Goal: Entertainment & Leisure: Consume media (video, audio)

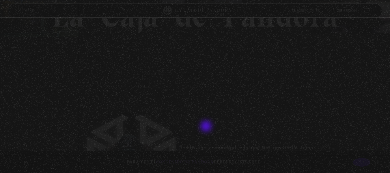
scroll to position [144, 0]
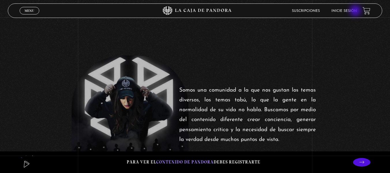
click at [356, 11] on link "Inicie sesión" at bounding box center [343, 10] width 25 height 3
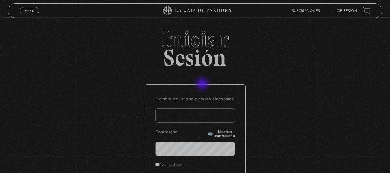
scroll to position [79, 0]
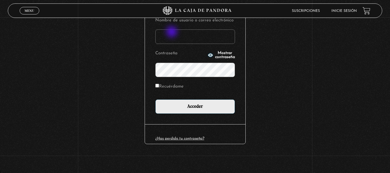
click at [172, 32] on input "Nombre de usuario o correo electrónico" at bounding box center [195, 36] width 80 height 14
type input "s y k"
click at [155, 99] on input "Acceder" at bounding box center [195, 106] width 80 height 14
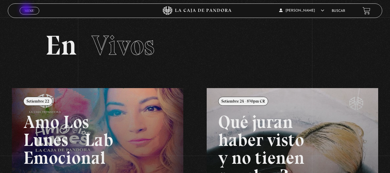
click at [27, 10] on span "Menu" at bounding box center [30, 10] width 10 height 3
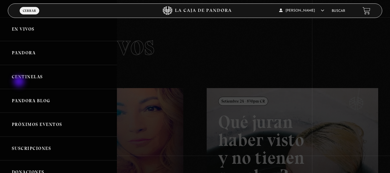
click at [20, 82] on link "Centinelas" at bounding box center [58, 77] width 117 height 24
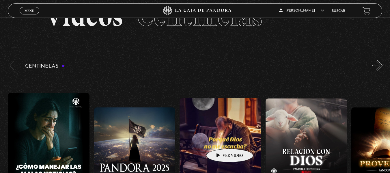
scroll to position [58, 0]
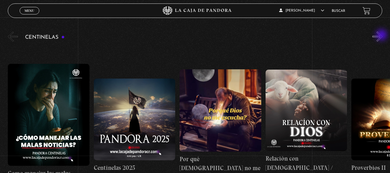
click at [382, 36] on button "»" at bounding box center [377, 36] width 10 height 10
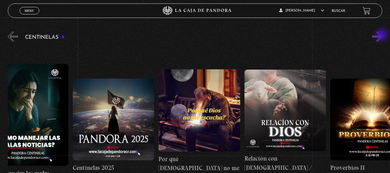
click at [382, 36] on button "»" at bounding box center [377, 36] width 10 height 10
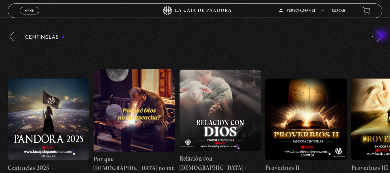
click at [382, 36] on button "»" at bounding box center [377, 36] width 10 height 10
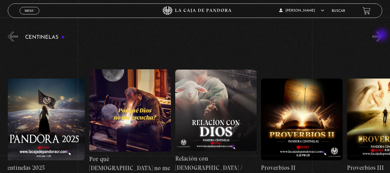
click at [382, 36] on button "»" at bounding box center [377, 36] width 10 height 10
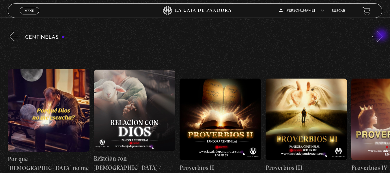
click at [382, 36] on button "»" at bounding box center [377, 36] width 10 height 10
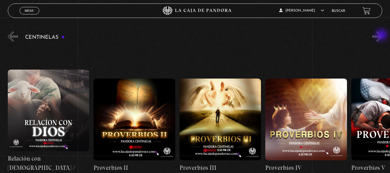
click at [382, 36] on button "»" at bounding box center [377, 36] width 10 height 10
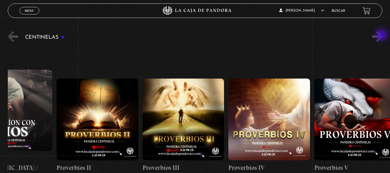
click at [382, 36] on button "»" at bounding box center [377, 36] width 10 height 10
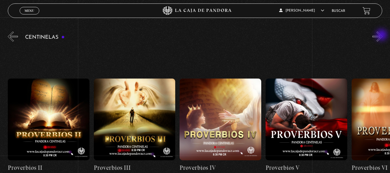
click at [382, 36] on button "»" at bounding box center [377, 36] width 10 height 10
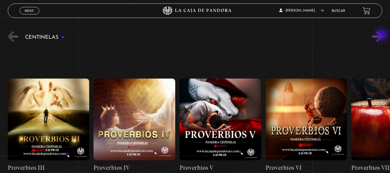
click at [382, 36] on button "»" at bounding box center [377, 36] width 10 height 10
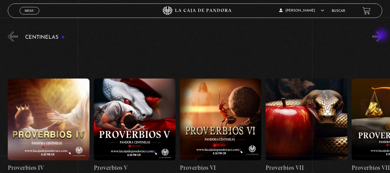
click at [382, 36] on button "»" at bounding box center [377, 36] width 10 height 10
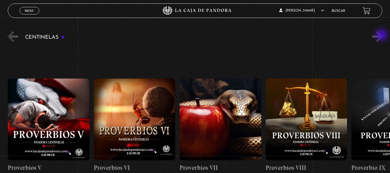
click at [382, 36] on button "»" at bounding box center [377, 36] width 10 height 10
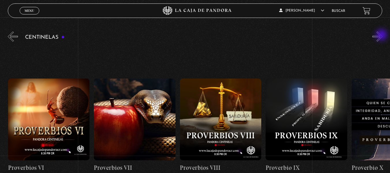
click at [382, 36] on button "»" at bounding box center [377, 36] width 10 height 10
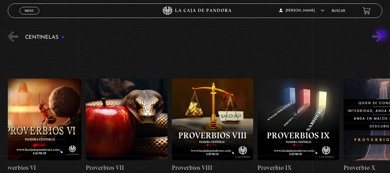
click at [382, 36] on button "»" at bounding box center [377, 36] width 10 height 10
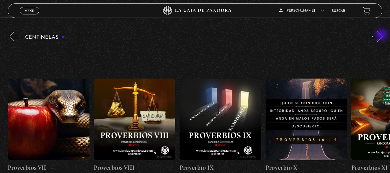
click at [382, 36] on button "»" at bounding box center [377, 36] width 10 height 10
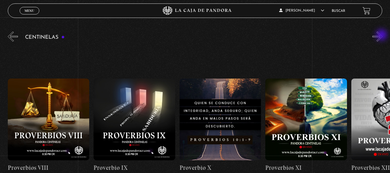
click at [382, 36] on button "»" at bounding box center [377, 36] width 10 height 10
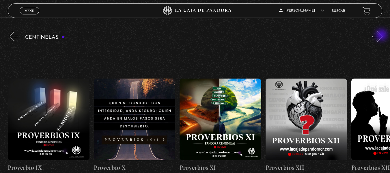
click at [382, 36] on button "»" at bounding box center [377, 36] width 10 height 10
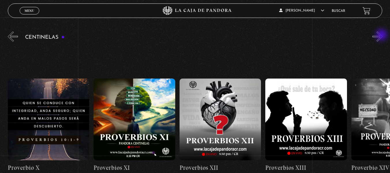
click at [382, 36] on button "»" at bounding box center [377, 36] width 10 height 10
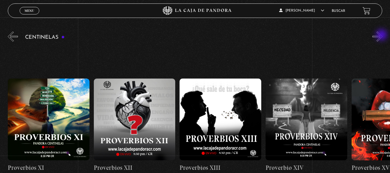
click at [382, 36] on button "»" at bounding box center [377, 36] width 10 height 10
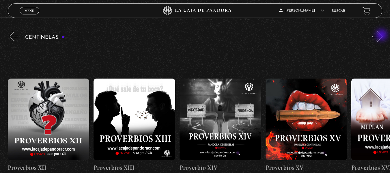
click at [382, 36] on button "»" at bounding box center [377, 36] width 10 height 10
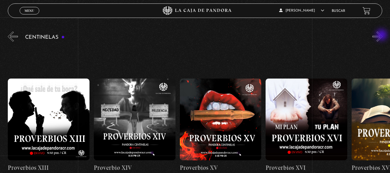
scroll to position [0, 1288]
click at [378, 41] on button "»" at bounding box center [377, 36] width 10 height 10
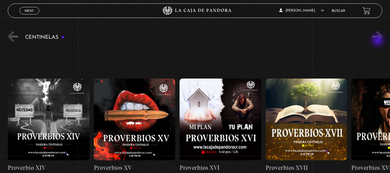
click at [378, 41] on button "»" at bounding box center [377, 36] width 10 height 10
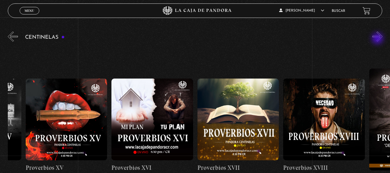
click at [378, 40] on button "»" at bounding box center [377, 36] width 10 height 10
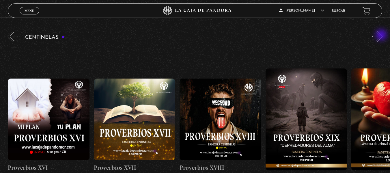
click at [382, 36] on button "»" at bounding box center [377, 36] width 10 height 10
click at [383, 35] on button "»" at bounding box center [377, 36] width 10 height 10
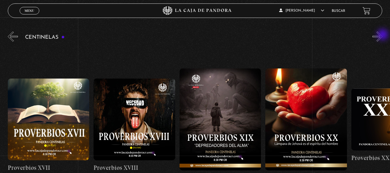
click at [383, 36] on button "»" at bounding box center [377, 36] width 10 height 10
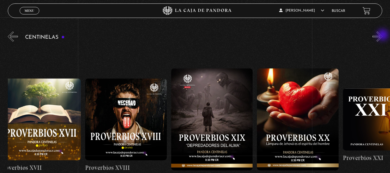
click at [383, 36] on button "»" at bounding box center [377, 36] width 10 height 10
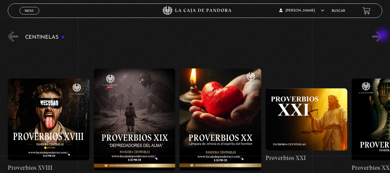
scroll to position [0, 1718]
click at [382, 36] on button "»" at bounding box center [377, 36] width 10 height 10
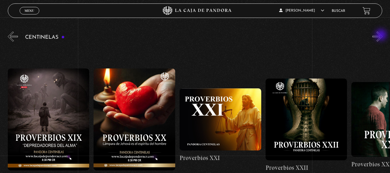
click at [382, 36] on button "»" at bounding box center [377, 36] width 10 height 10
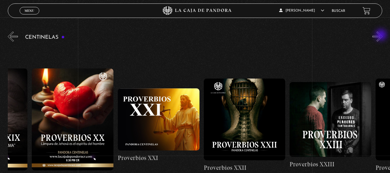
click at [382, 36] on button "»" at bounding box center [377, 36] width 10 height 10
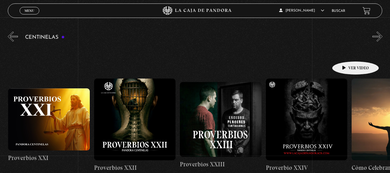
scroll to position [0, 1976]
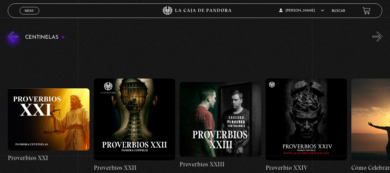
click at [10, 39] on button "«" at bounding box center [13, 36] width 10 height 10
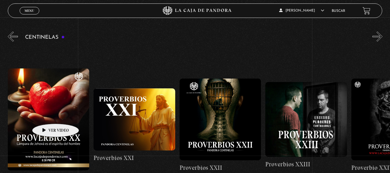
scroll to position [0, 1890]
click at [46, 115] on figure at bounding box center [49, 119] width 82 height 102
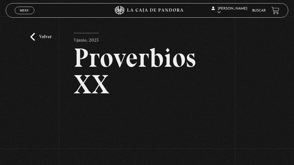
click at [43, 38] on link "Volver" at bounding box center [40, 37] width 21 height 8
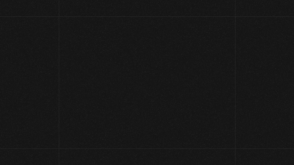
scroll to position [60, 0]
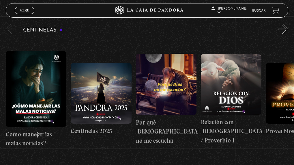
click at [285, 28] on button "»" at bounding box center [283, 29] width 10 height 10
click at [284, 28] on button "»" at bounding box center [283, 29] width 10 height 10
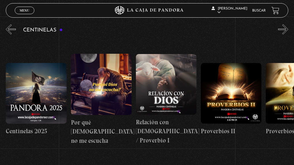
click at [284, 28] on button "»" at bounding box center [283, 29] width 10 height 10
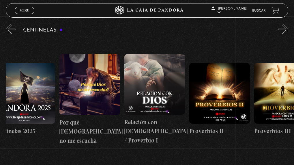
click at [283, 29] on button "»" at bounding box center [283, 29] width 10 height 10
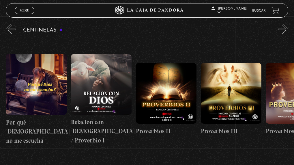
click at [283, 29] on button "»" at bounding box center [283, 29] width 10 height 10
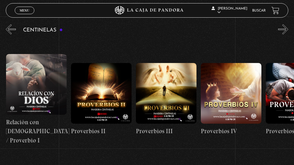
click at [283, 29] on button "»" at bounding box center [283, 29] width 10 height 10
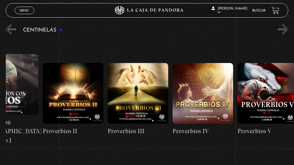
click at [283, 29] on button "»" at bounding box center [283, 29] width 10 height 10
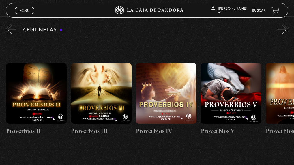
click at [283, 29] on button "»" at bounding box center [283, 29] width 10 height 10
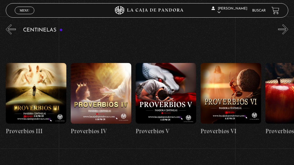
click at [283, 29] on button "»" at bounding box center [283, 29] width 10 height 10
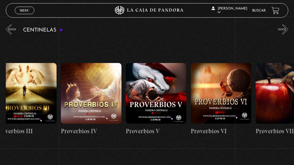
click at [283, 29] on button "»" at bounding box center [283, 29] width 10 height 10
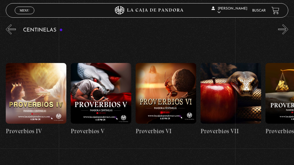
click at [283, 29] on button "»" at bounding box center [283, 29] width 10 height 10
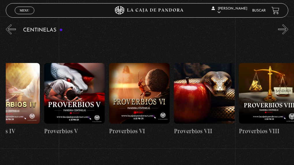
click at [283, 29] on button "»" at bounding box center [283, 29] width 10 height 10
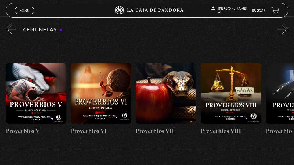
click at [283, 29] on button "»" at bounding box center [283, 29] width 10 height 10
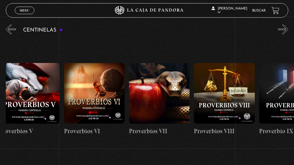
click at [283, 29] on button "»" at bounding box center [283, 29] width 10 height 10
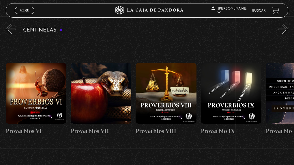
click at [283, 29] on button "»" at bounding box center [283, 29] width 10 height 10
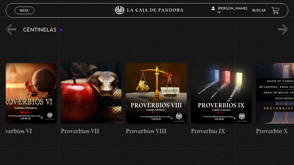
click at [283, 29] on button "»" at bounding box center [283, 29] width 10 height 10
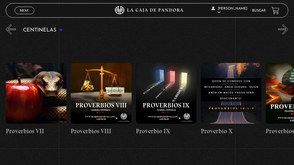
click at [283, 29] on button "»" at bounding box center [283, 29] width 10 height 10
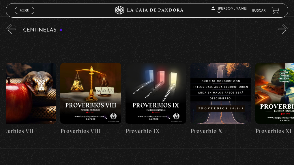
click at [283, 29] on button "»" at bounding box center [283, 29] width 10 height 10
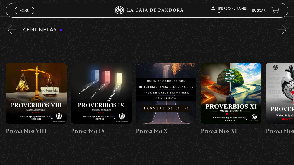
click at [283, 29] on button "»" at bounding box center [283, 29] width 10 height 10
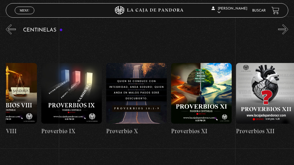
click at [283, 29] on button "»" at bounding box center [283, 29] width 10 height 10
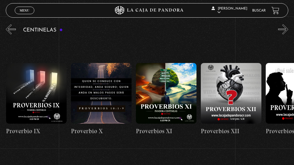
click at [283, 29] on button "»" at bounding box center [283, 29] width 10 height 10
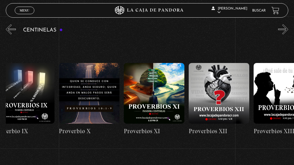
click at [283, 29] on button "»" at bounding box center [283, 29] width 10 height 10
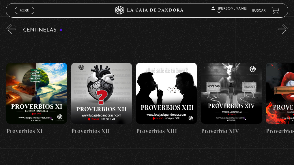
scroll to position [0, 845]
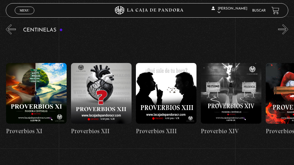
click at [286, 31] on button "»" at bounding box center [283, 29] width 10 height 10
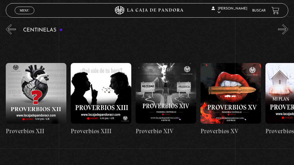
click at [286, 31] on button "»" at bounding box center [283, 29] width 10 height 10
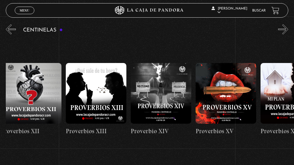
click at [286, 31] on button "»" at bounding box center [283, 29] width 10 height 10
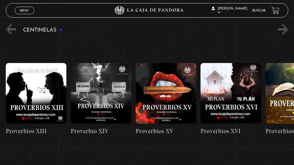
click at [286, 31] on button "»" at bounding box center [283, 29] width 10 height 10
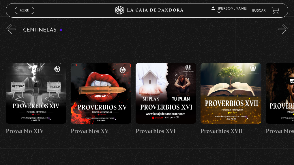
click at [286, 31] on button "»" at bounding box center [283, 29] width 10 height 10
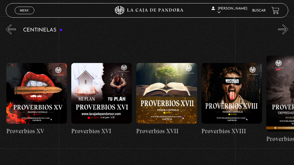
scroll to position [0, 1105]
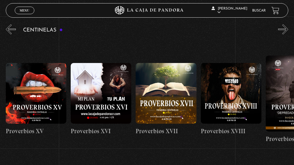
click at [287, 31] on button "»" at bounding box center [283, 29] width 10 height 10
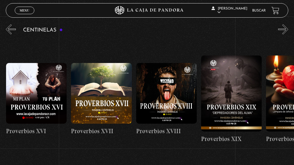
scroll to position [0, 1170]
click at [288, 29] on button "»" at bounding box center [283, 29] width 10 height 10
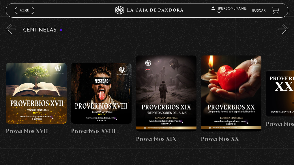
scroll to position [0, 1235]
click at [286, 28] on button "»" at bounding box center [283, 29] width 10 height 10
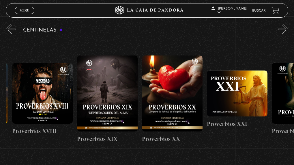
scroll to position [0, 1300]
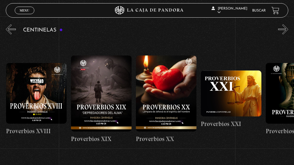
click at [274, 88] on figure at bounding box center [296, 93] width 61 height 61
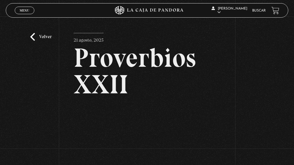
click at [36, 37] on link "Volver" at bounding box center [40, 37] width 21 height 8
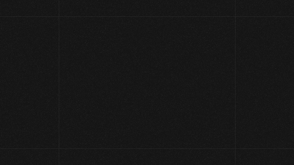
scroll to position [60, 0]
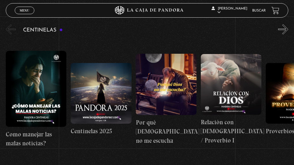
click at [288, 32] on button "»" at bounding box center [283, 29] width 10 height 10
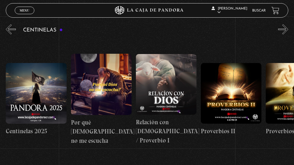
click at [288, 32] on button "»" at bounding box center [283, 29] width 10 height 10
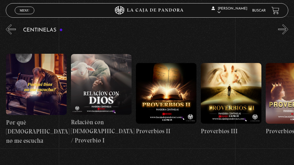
click at [288, 32] on button "»" at bounding box center [283, 29] width 10 height 10
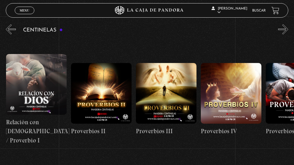
click at [288, 32] on button "»" at bounding box center [283, 29] width 10 height 10
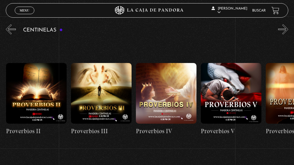
click at [288, 32] on button "»" at bounding box center [283, 29] width 10 height 10
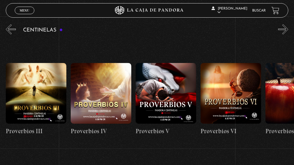
click at [288, 32] on button "»" at bounding box center [283, 29] width 10 height 10
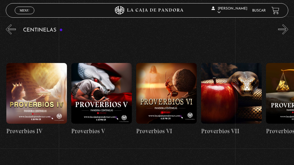
scroll to position [0, 390]
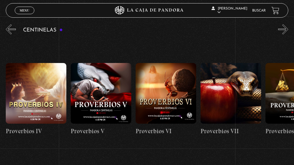
click at [284, 33] on button "»" at bounding box center [283, 29] width 10 height 10
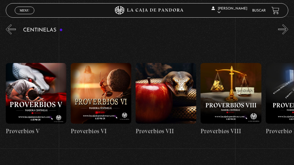
click at [284, 33] on button "»" at bounding box center [283, 29] width 10 height 10
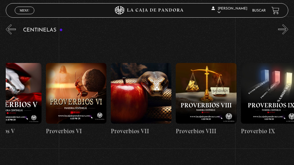
click at [284, 33] on button "»" at bounding box center [283, 29] width 10 height 10
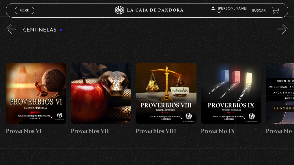
click at [284, 33] on button "»" at bounding box center [283, 29] width 10 height 10
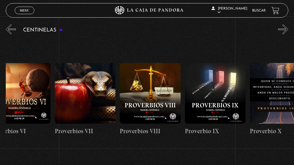
click at [284, 33] on button "»" at bounding box center [283, 29] width 10 height 10
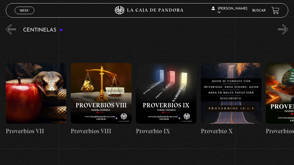
click at [284, 33] on button "»" at bounding box center [283, 29] width 10 height 10
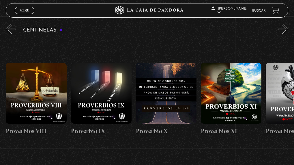
click at [284, 33] on button "»" at bounding box center [283, 29] width 10 height 10
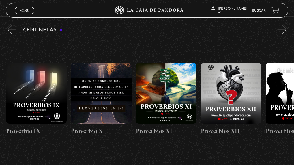
click at [284, 33] on button "»" at bounding box center [283, 29] width 10 height 10
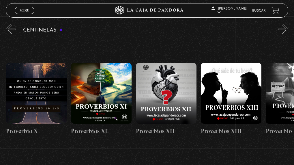
click at [284, 33] on button "»" at bounding box center [283, 29] width 10 height 10
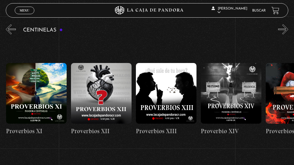
click at [284, 33] on button "»" at bounding box center [283, 29] width 10 height 10
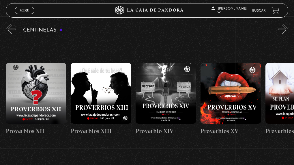
click at [284, 33] on button "»" at bounding box center [283, 29] width 10 height 10
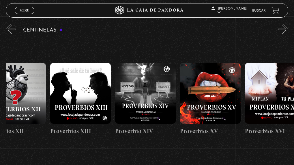
click at [284, 33] on button "»" at bounding box center [283, 29] width 10 height 10
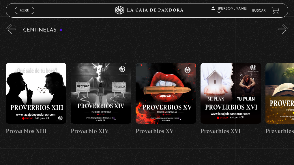
click at [284, 33] on button "»" at bounding box center [283, 29] width 10 height 10
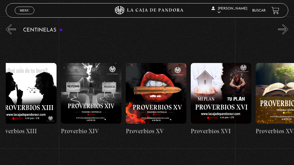
click at [284, 33] on button "»" at bounding box center [283, 29] width 10 height 10
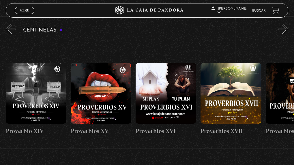
click at [284, 33] on button "»" at bounding box center [283, 29] width 10 height 10
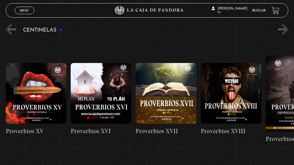
click at [284, 33] on button "»" at bounding box center [283, 29] width 10 height 10
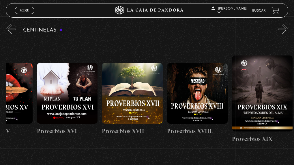
click at [284, 33] on button "»" at bounding box center [283, 29] width 10 height 10
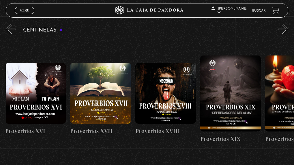
click at [284, 33] on button "»" at bounding box center [283, 29] width 10 height 10
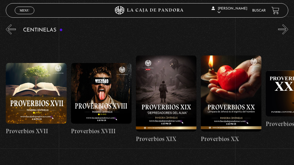
click at [284, 33] on button "»" at bounding box center [283, 29] width 10 height 10
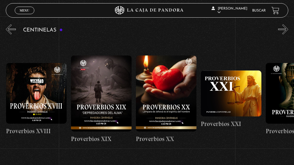
click at [284, 33] on button "»" at bounding box center [283, 29] width 10 height 10
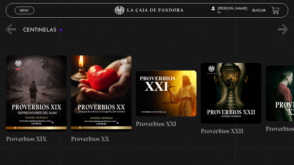
click at [284, 33] on button "»" at bounding box center [283, 29] width 10 height 10
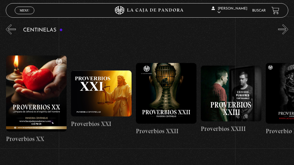
click at [284, 33] on button "»" at bounding box center [283, 29] width 10 height 10
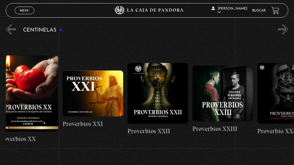
click at [284, 33] on button "»" at bounding box center [283, 29] width 10 height 10
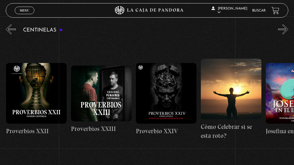
scroll to position [0, 1560]
click at [10, 28] on button "«" at bounding box center [11, 29] width 10 height 10
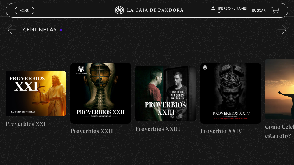
scroll to position [0, 1495]
click at [40, 92] on figure at bounding box center [36, 93] width 61 height 46
click at [42, 94] on figure at bounding box center [36, 93] width 61 height 46
click at [44, 74] on figure at bounding box center [36, 93] width 61 height 46
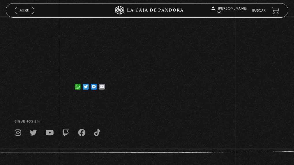
scroll to position [58, 0]
